Goal: Transaction & Acquisition: Purchase product/service

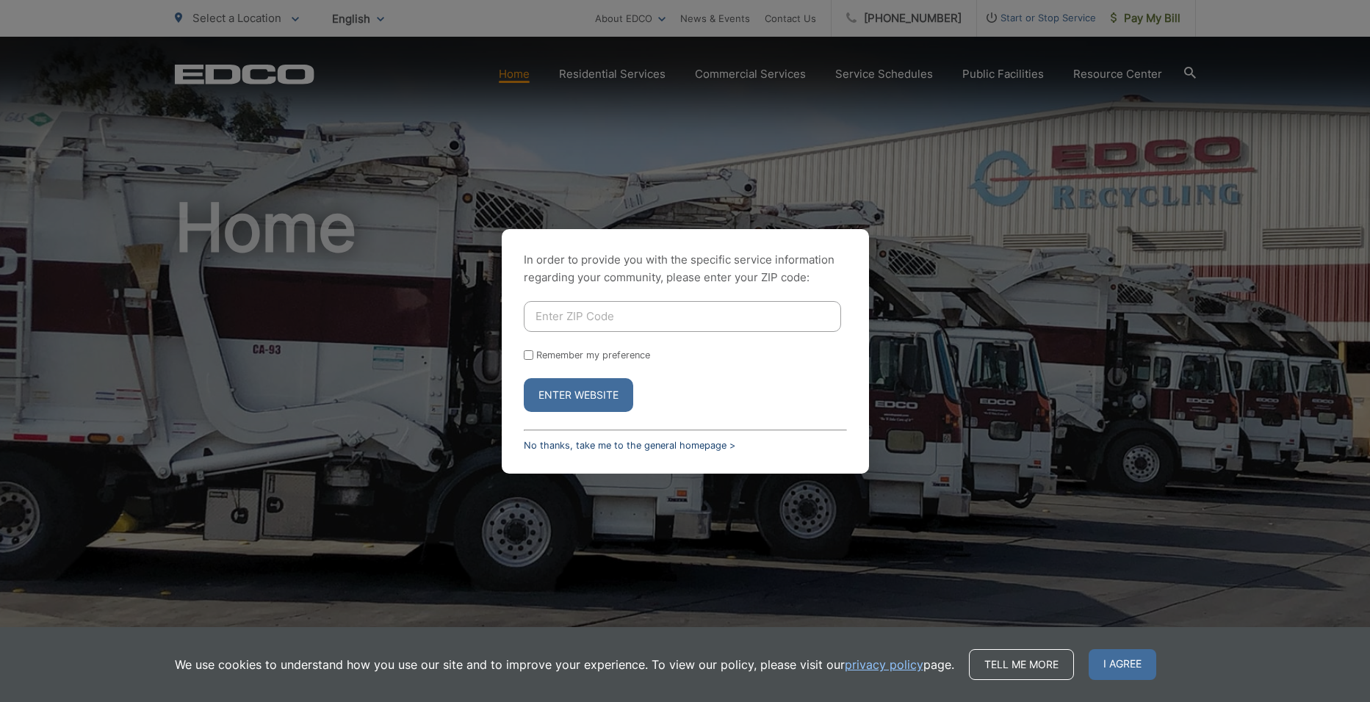
click at [605, 444] on link "No thanks, take me to the general homepage >" at bounding box center [630, 445] width 212 height 11
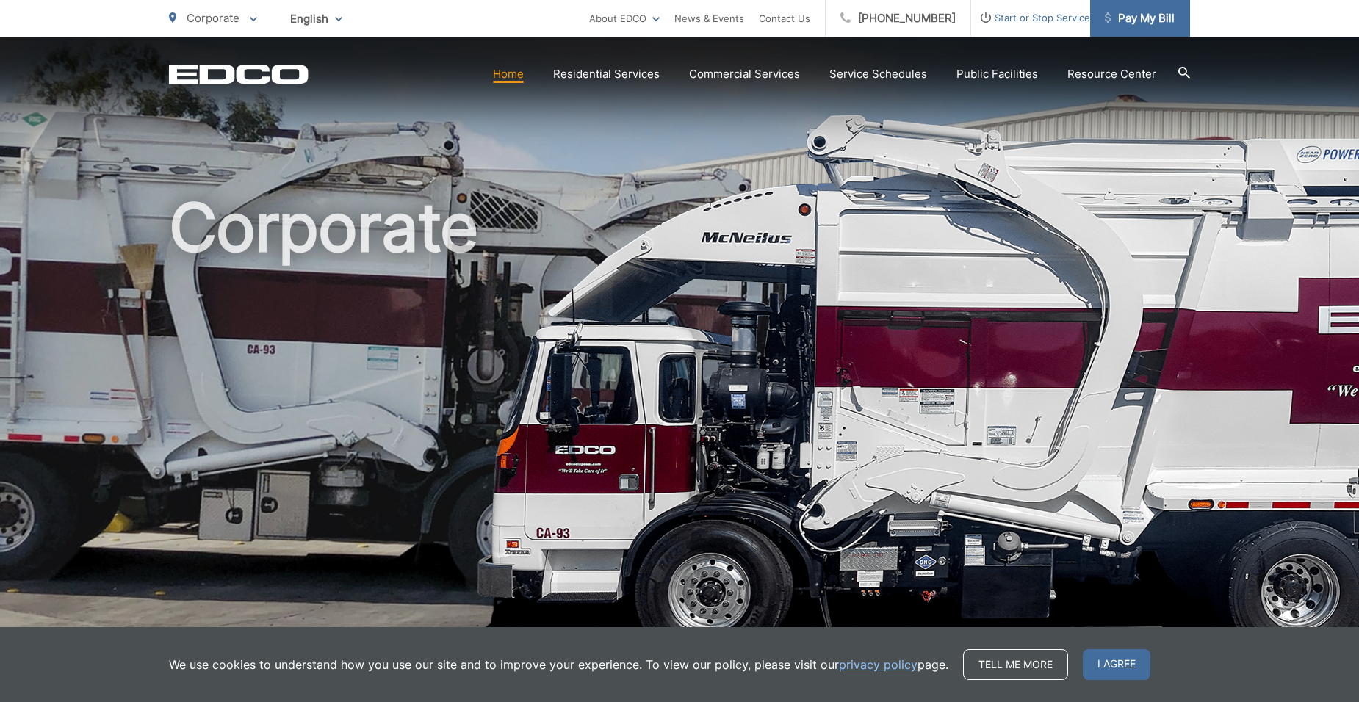
click at [1150, 20] on span "Pay My Bill" at bounding box center [1140, 19] width 70 height 18
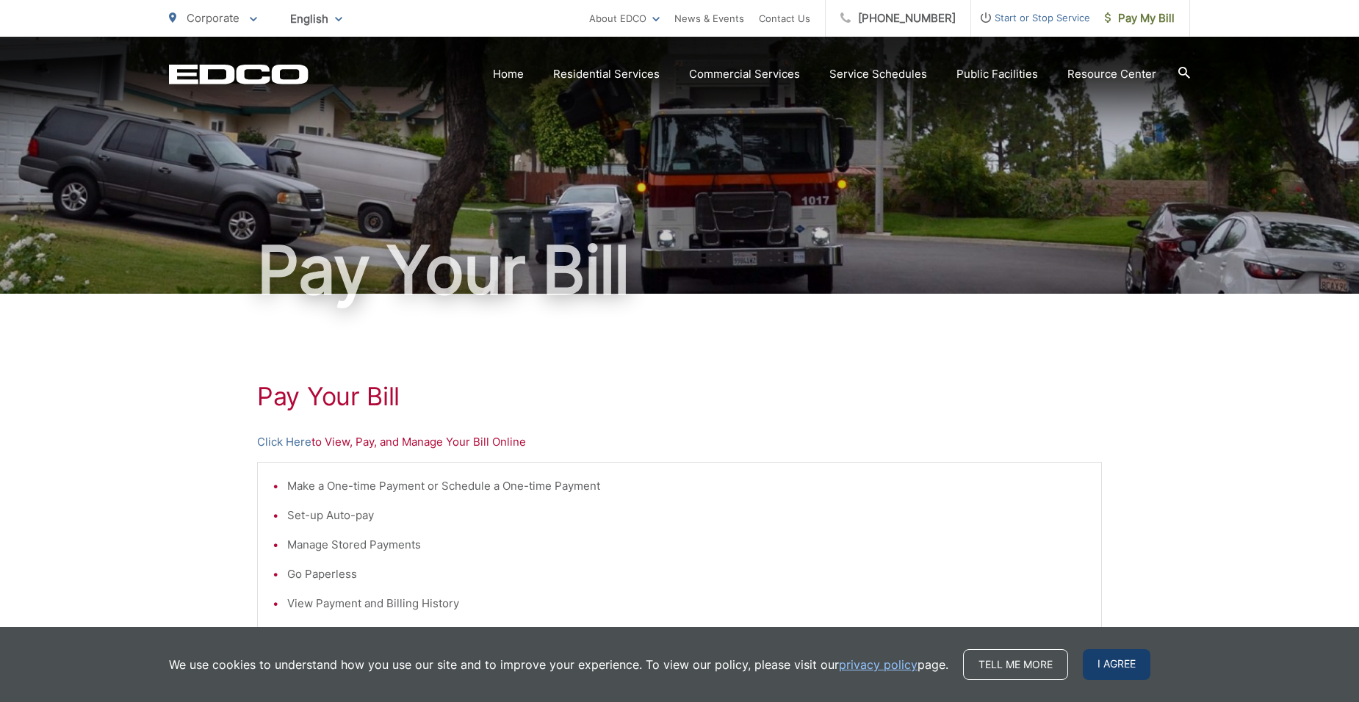
click at [1128, 663] on span "I agree" at bounding box center [1117, 664] width 68 height 31
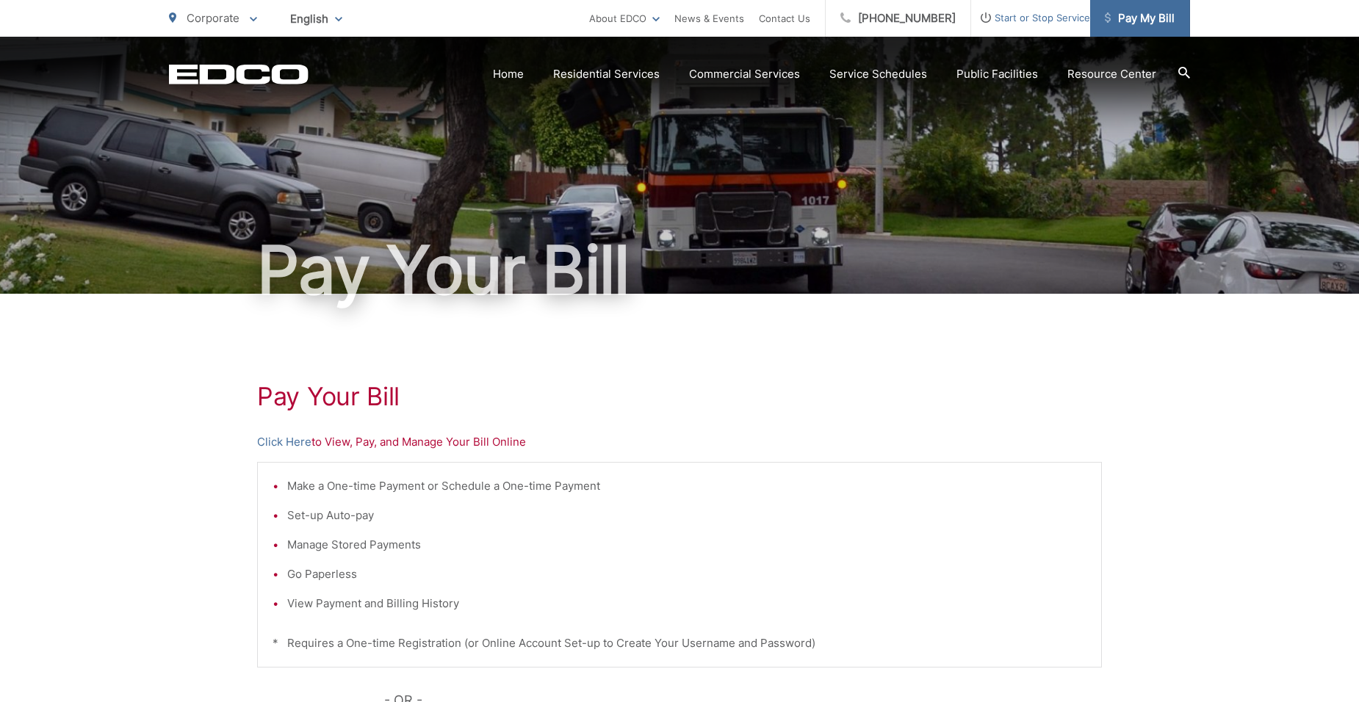
click at [1144, 17] on span "Pay My Bill" at bounding box center [1140, 19] width 70 height 18
click at [293, 445] on link "Click Here" at bounding box center [284, 442] width 54 height 18
